Goal: Contribute content

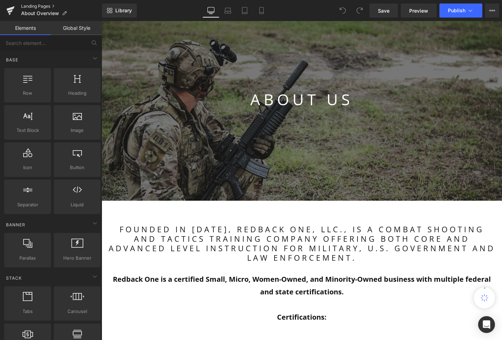
click at [30, 6] on link "Landing Pages" at bounding box center [61, 7] width 81 height 6
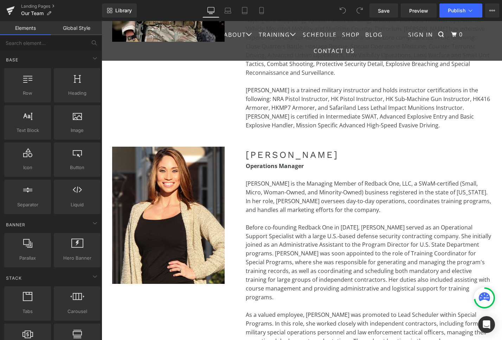
scroll to position [395, 0]
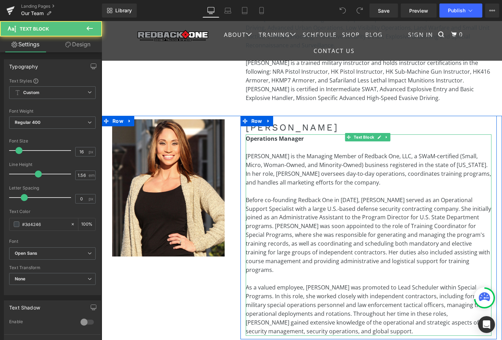
click at [249, 152] on span "Giselle Falla is the Managing Member of Redback One, LLC, a SWaM-certified (Sma…" at bounding box center [367, 169] width 245 height 34
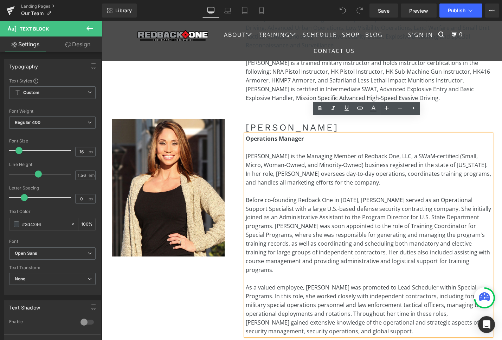
click at [401, 152] on span "Giselle Falla is the Managing Member of Redback One, LLC, a SWaM-certified (Sma…" at bounding box center [367, 169] width 245 height 34
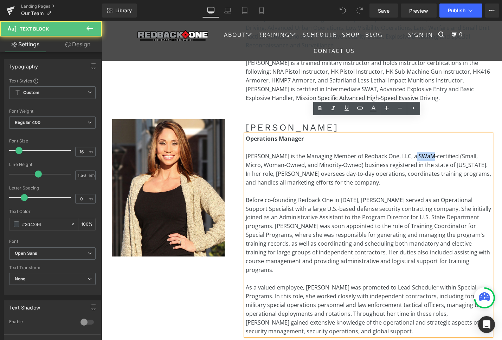
drag, startPoint x: 402, startPoint y: 139, endPoint x: 411, endPoint y: 140, distance: 8.8
click at [419, 152] on span "Giselle Falla is the Managing Member of Redback One, LLC, a SWaM-certified (Sma…" at bounding box center [367, 169] width 245 height 34
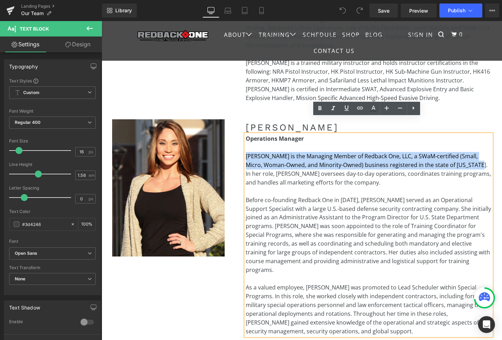
drag, startPoint x: 245, startPoint y: 139, endPoint x: 456, endPoint y: 144, distance: 210.8
click at [456, 152] on span "Giselle Falla is the Managing Member of Redback One, LLC, a SWaM-certified (Sma…" at bounding box center [367, 169] width 245 height 34
copy span "Giselle Falla is the Managing Member of Redback One, LLC, a SWaM-certified (Sma…"
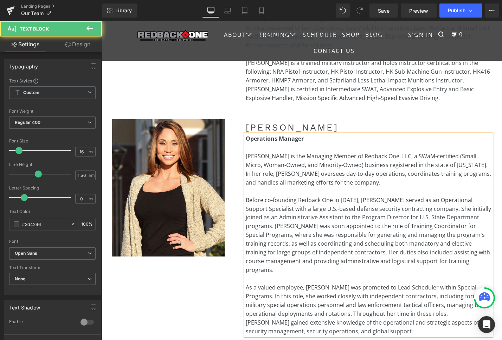
drag, startPoint x: 415, startPoint y: 145, endPoint x: 406, endPoint y: 143, distance: 9.3
click at [415, 152] on span "Giselle Falla is the Managing Member of Redback One, LLC, a SWaM-certified (Sma…" at bounding box center [367, 169] width 245 height 34
click at [404, 152] on span "Giselle Falla is the Managing Member of Redback One, LLC, a SWaM-certified (Sma…" at bounding box center [367, 169] width 245 height 34
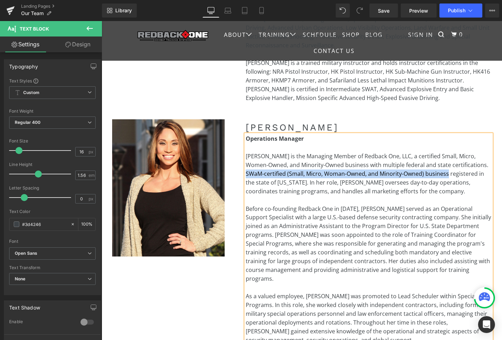
drag, startPoint x: 464, startPoint y: 149, endPoint x: 428, endPoint y: 155, distance: 36.7
click at [428, 155] on span "Giselle Falla is the Managing Member of Redback One, LLC, a certified Small, Mi…" at bounding box center [366, 173] width 242 height 43
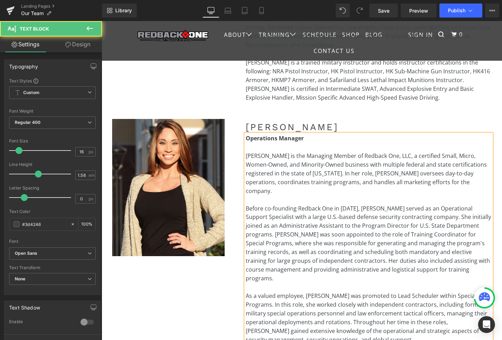
click at [245, 156] on span "Giselle Falla is the Managing Member of Redback One, LLC, a certified Small, Mi…" at bounding box center [365, 173] width 241 height 43
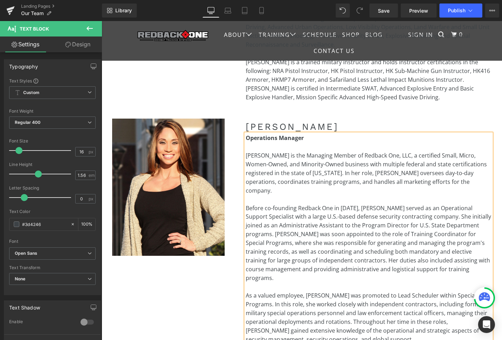
scroll to position [396, 0]
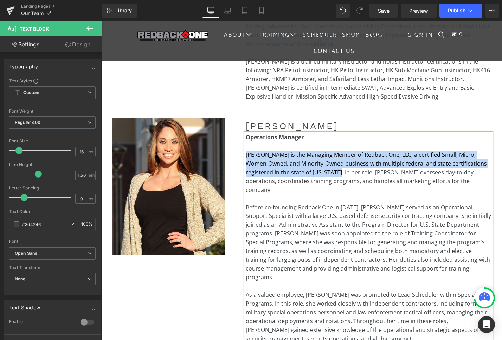
drag, startPoint x: 245, startPoint y: 138, endPoint x: 333, endPoint y: 155, distance: 89.4
click at [333, 155] on span "Giselle Falla is the Managing Member of Redback One, LLC, a certified Small, Mi…" at bounding box center [365, 172] width 241 height 43
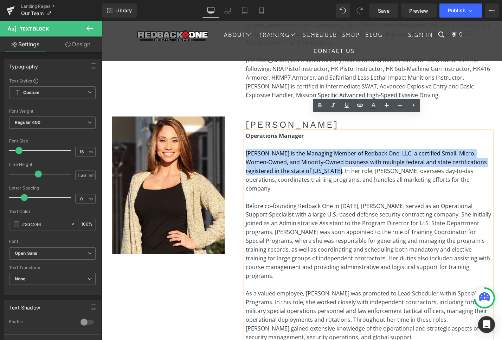
copy span "Giselle Falla is the Managing Member of Redback One, LLC, a certified Small, Mi…"
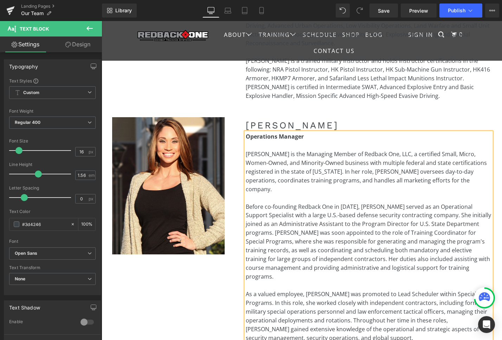
click at [315, 150] on span "Giselle Falla is the Managing Member of Redback One, LLC, a certified Small, Mi…" at bounding box center [365, 171] width 241 height 43
click at [411, 150] on span "Giselle Falla is the Managing Member of Redback One, LLC, a certified Small, Mi…" at bounding box center [365, 171] width 241 height 43
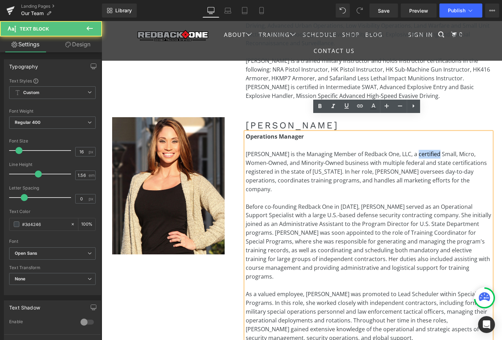
click at [411, 150] on span "Giselle Falla is the Managing Member of Redback One, LLC, a certified Small, Mi…" at bounding box center [365, 171] width 241 height 43
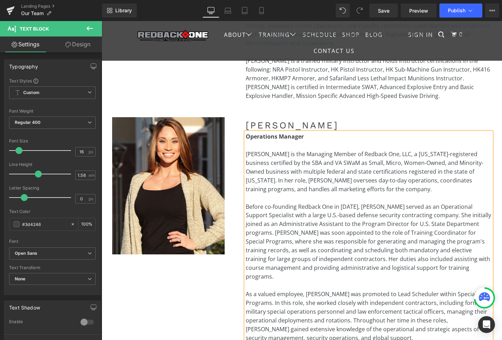
click at [248, 155] on span "Giselle Falla is the Managing Member of Redback One, LLC, a Virginia-registered…" at bounding box center [363, 171] width 237 height 43
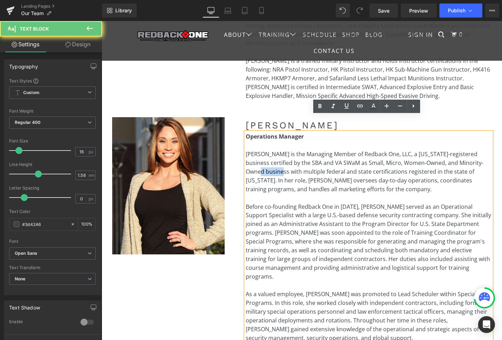
click at [248, 155] on span "Giselle Falla is the Managing Member of Redback One, LLC, a Virginia-registered…" at bounding box center [363, 171] width 237 height 43
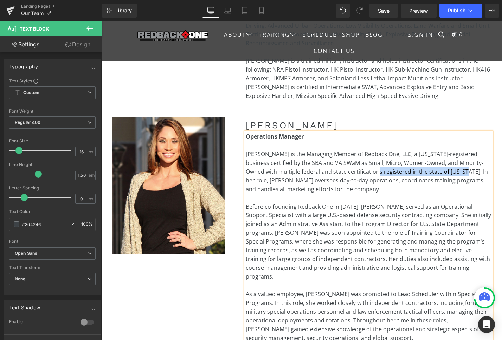
drag, startPoint x: 348, startPoint y: 155, endPoint x: 433, endPoint y: 153, distance: 84.7
click at [433, 153] on span "Giselle Falla is the Managing Member of Redback One, LLC, a Virginia-registered…" at bounding box center [366, 171] width 242 height 43
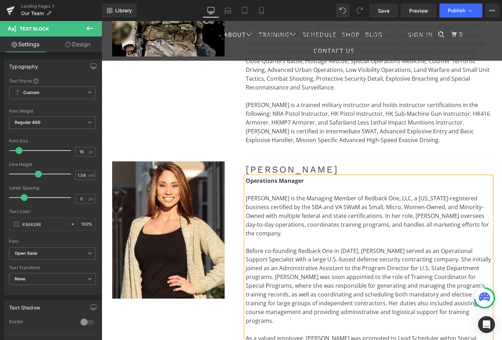
scroll to position [341, 0]
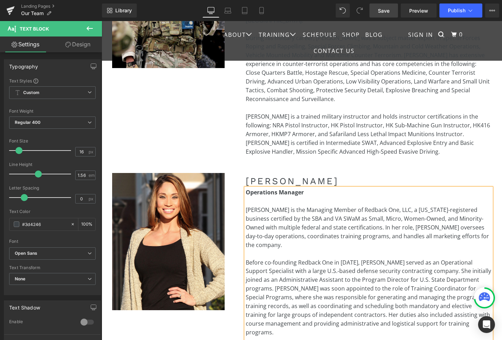
click at [381, 11] on span "Save" at bounding box center [384, 10] width 12 height 7
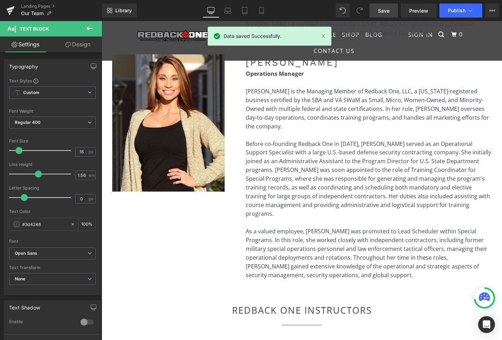
scroll to position [461, 0]
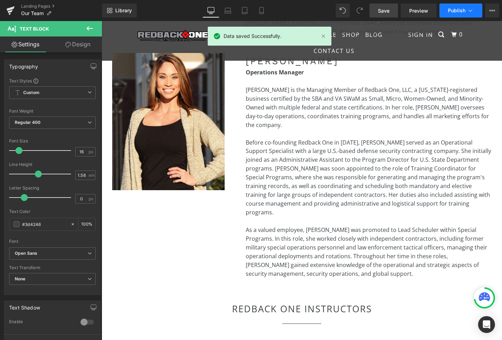
click at [460, 14] on button "Publish" at bounding box center [460, 11] width 43 height 14
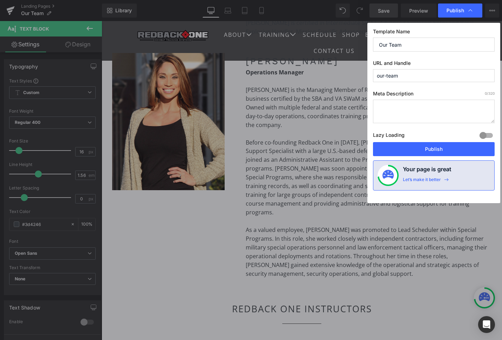
click at [451, 111] on textarea at bounding box center [434, 112] width 122 height 24
paste textarea "Giselle Falla leads Redback One, LLC, a Virginia-registered SBA and VA SWaM cer…"
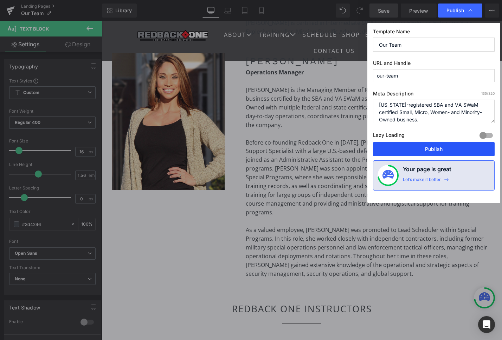
type textarea "Giselle Falla leads Redback One, LLC, a Virginia-registered SBA and VA SWaM cer…"
click at [423, 148] on button "Publish" at bounding box center [434, 149] width 122 height 14
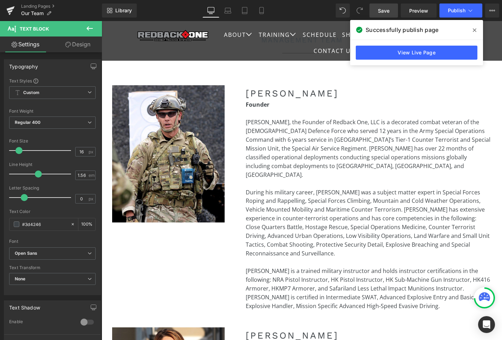
scroll to position [163, 0]
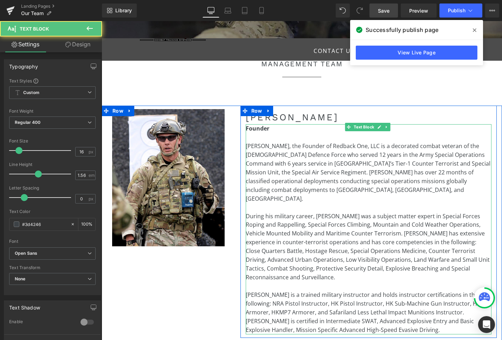
click at [368, 152] on span "Jason Falla, the Founder of Redback One, LLC is a decorated combat veteran of t…" at bounding box center [367, 172] width 244 height 60
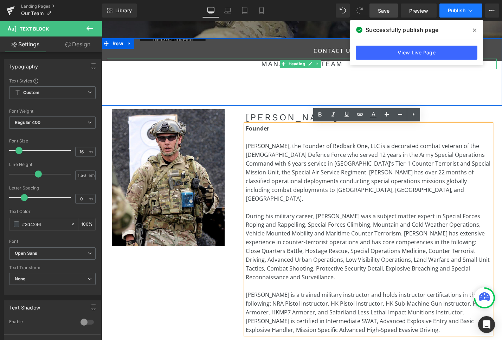
click at [459, 11] on span "Publish" at bounding box center [456, 11] width 18 height 6
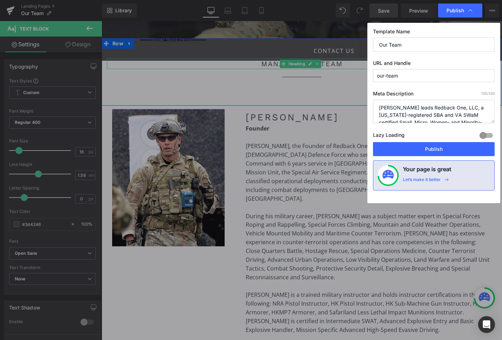
click at [426, 110] on textarea "Giselle Falla leads Redback One, LLC, a Virginia-registered SBA and VA SWaM cer…" at bounding box center [434, 112] width 122 height 24
paste textarea "Meet the experienced professionals behind Redback One, LLC—combat veterans and …"
click at [426, 116] on textarea "Giselle Falla leads Redback One, LLC, a Virginia-registered SBA and VA SWaM cer…" at bounding box center [434, 112] width 122 height 24
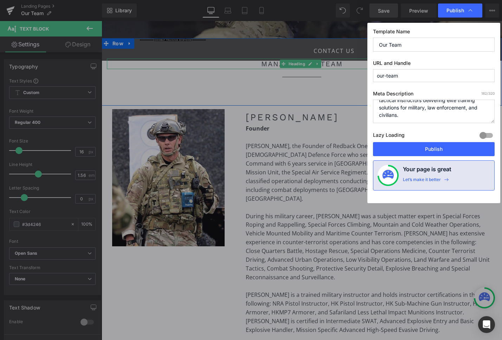
click at [460, 115] on textarea "Giselle Falla leads Redback One, LLC, a Virginia-registered SBA and VA SWaM cer…" at bounding box center [434, 112] width 122 height 24
paste textarea "team at Redback One, LLC, a certified SBA and VA SWaM Small, Micro, Women- and …"
drag, startPoint x: 399, startPoint y: 115, endPoint x: 410, endPoint y: 115, distance: 10.9
click at [399, 115] on textarea "Giselle Falla leads Redback One, LLC, a Virginia-registered SBA and VA SWaM cer…" at bounding box center [434, 112] width 122 height 24
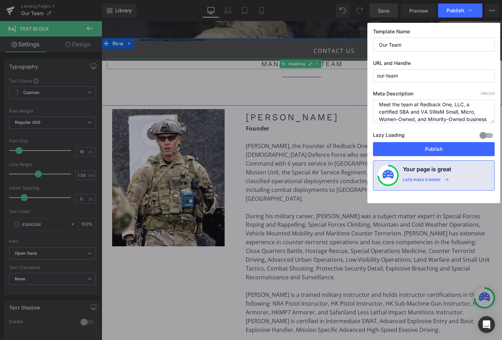
scroll to position [0, 0]
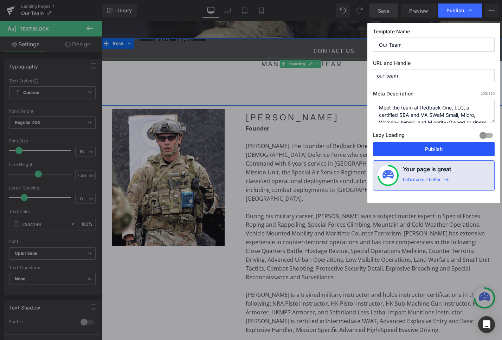
type textarea "Meet the team at Redback One, LLC, a certified SBA and VA SWaM Small, Micro, Wo…"
click at [424, 150] on button "Publish" at bounding box center [434, 149] width 122 height 14
